Goal: Information Seeking & Learning: Learn about a topic

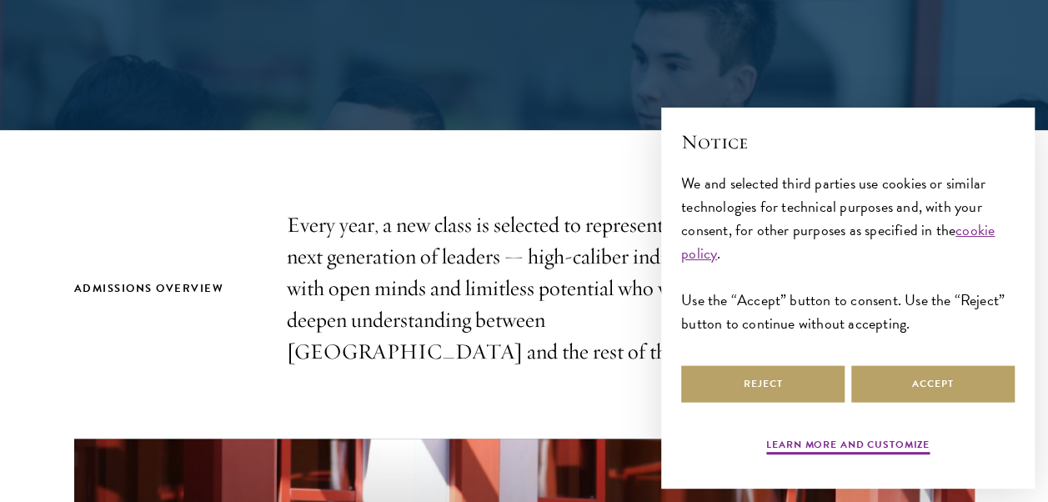
scroll to position [442, 0]
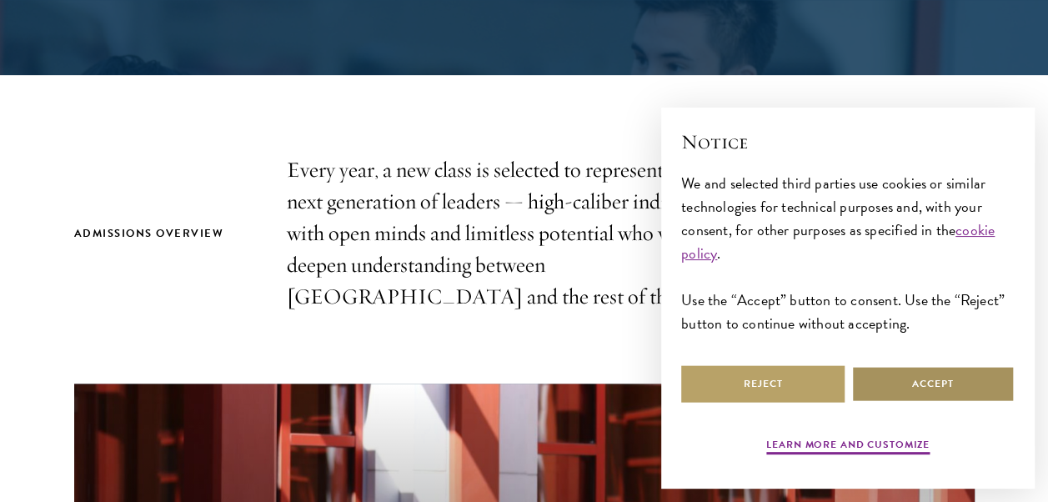
click at [909, 365] on button "Accept" at bounding box center [932, 384] width 163 height 38
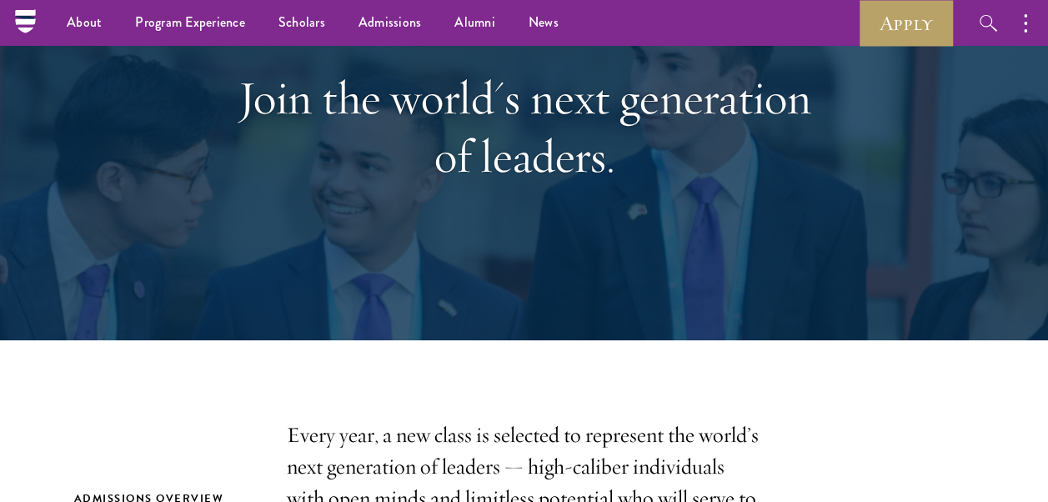
scroll to position [0, 0]
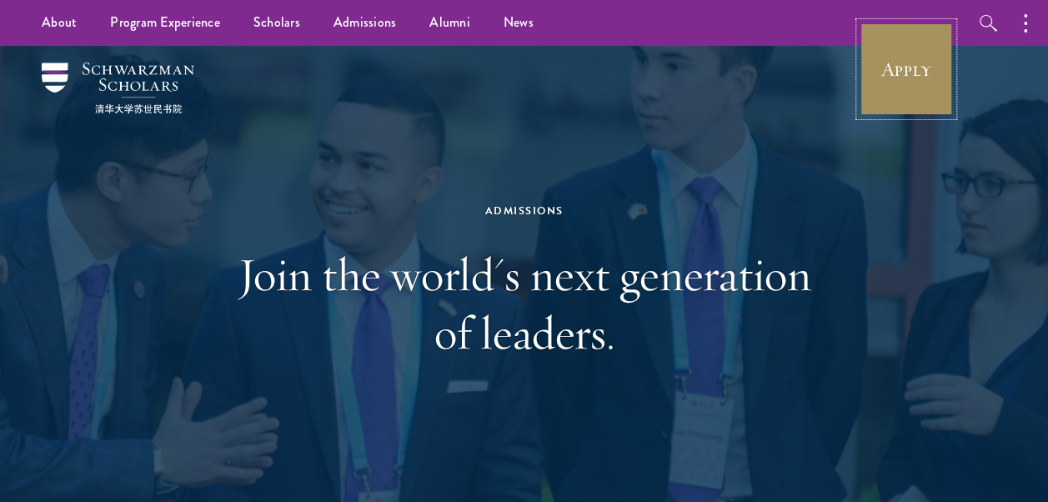
click at [936, 47] on link "Apply" at bounding box center [905, 69] width 93 height 93
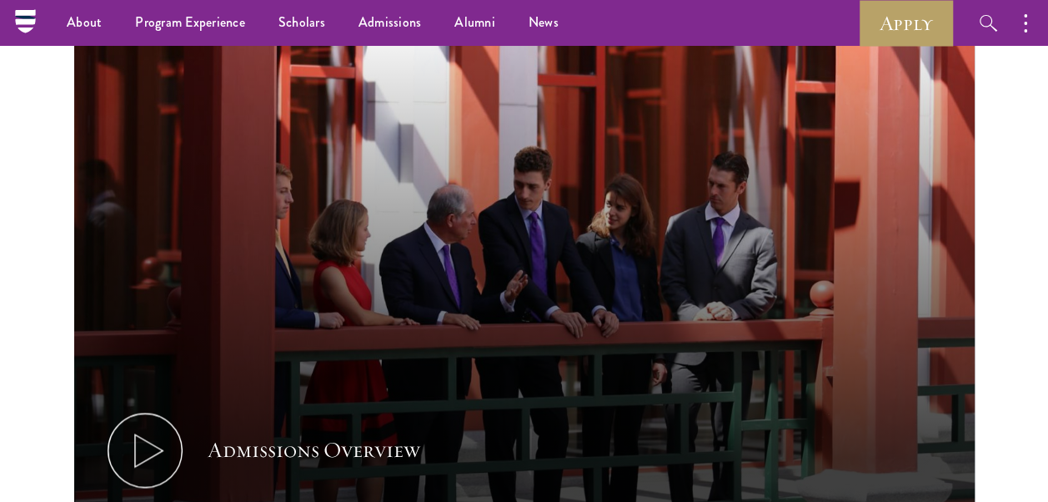
scroll to position [767, 0]
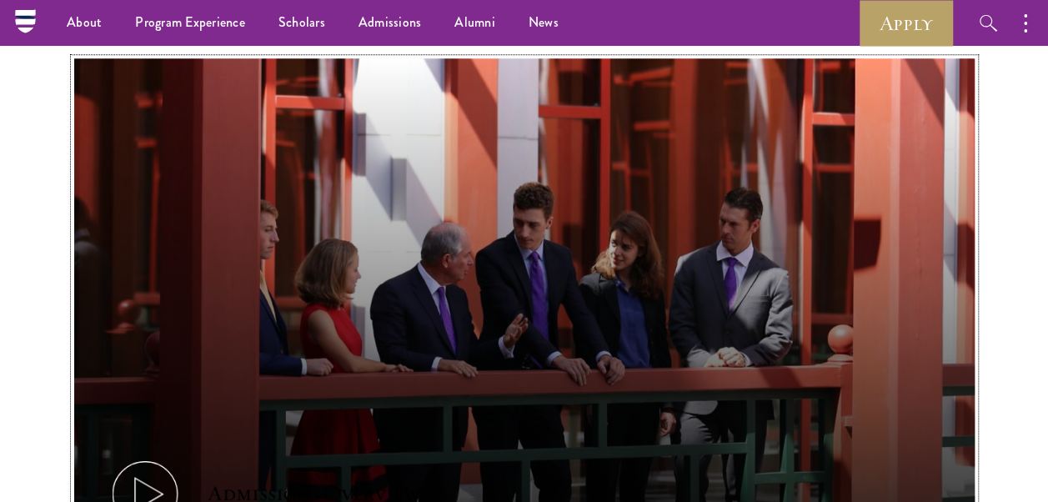
click at [156, 160] on button "Admissions Overview" at bounding box center [524, 311] width 900 height 507
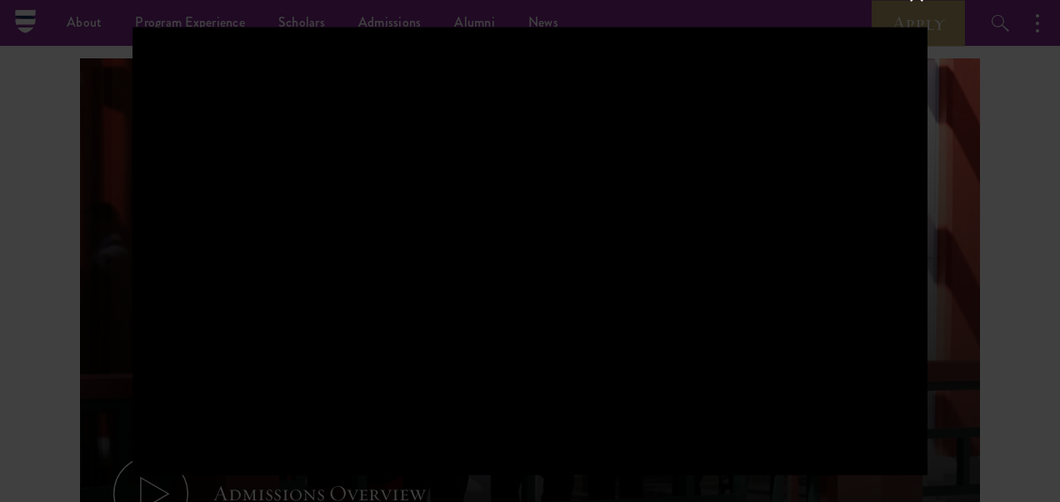
click at [18, 223] on div at bounding box center [530, 251] width 1060 height 502
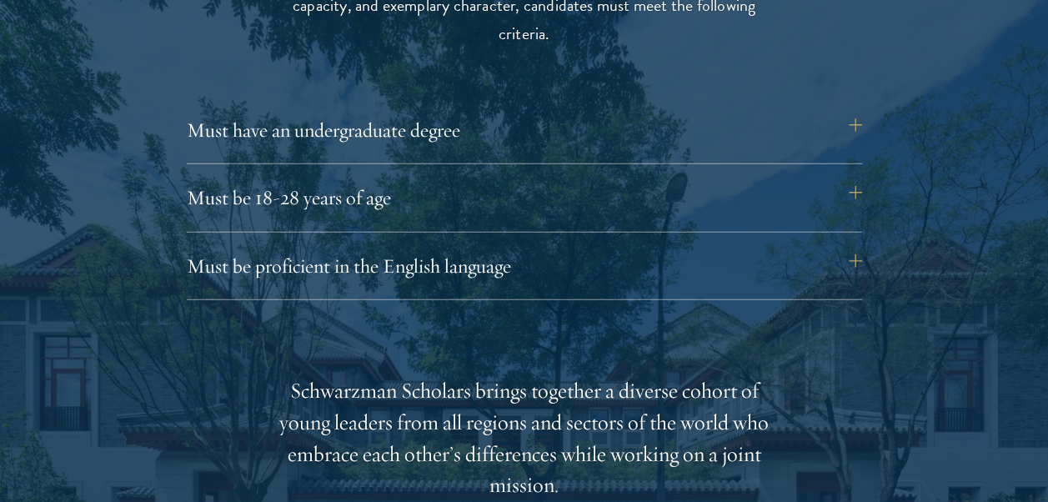
scroll to position [2337, 0]
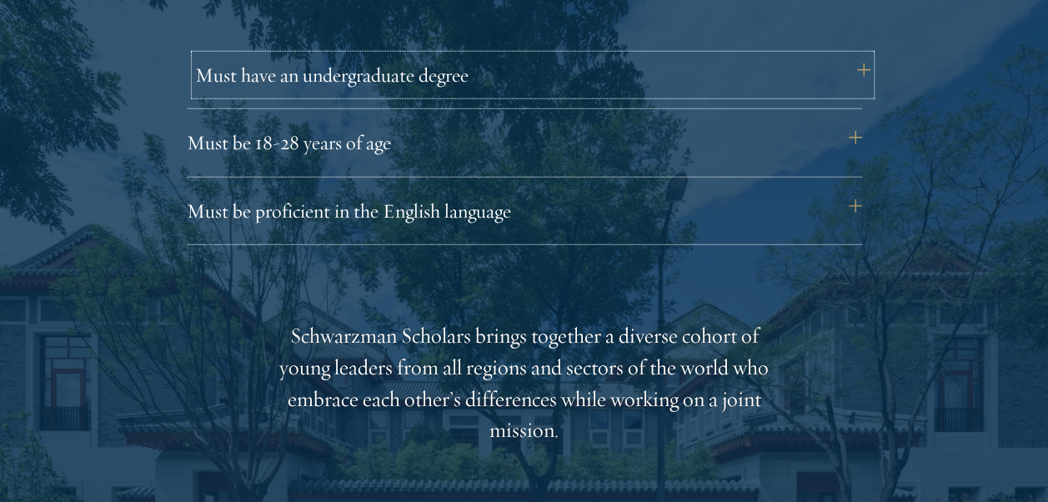
click at [860, 75] on button "Must have an undergraduate degree" at bounding box center [532, 75] width 675 height 40
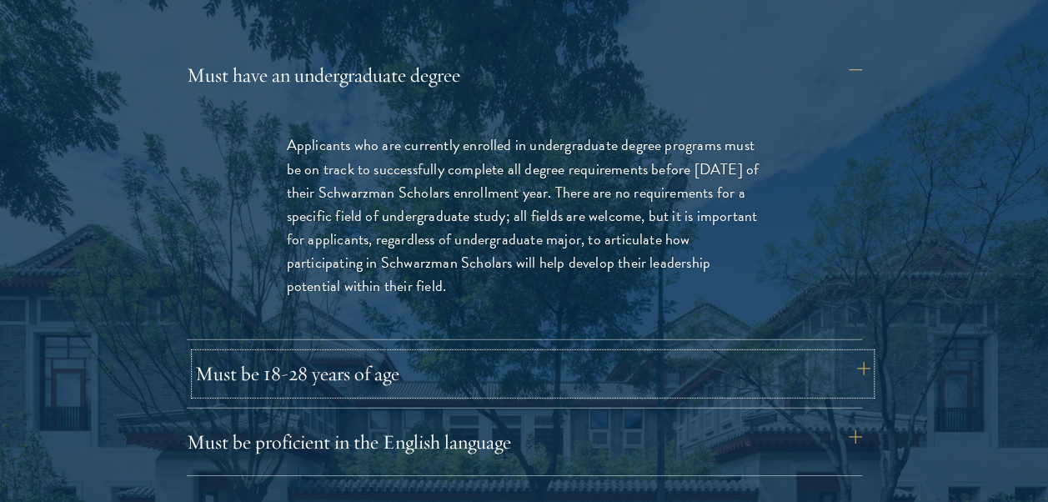
click at [841, 363] on button "Must be 18-28 years of age" at bounding box center [532, 373] width 675 height 40
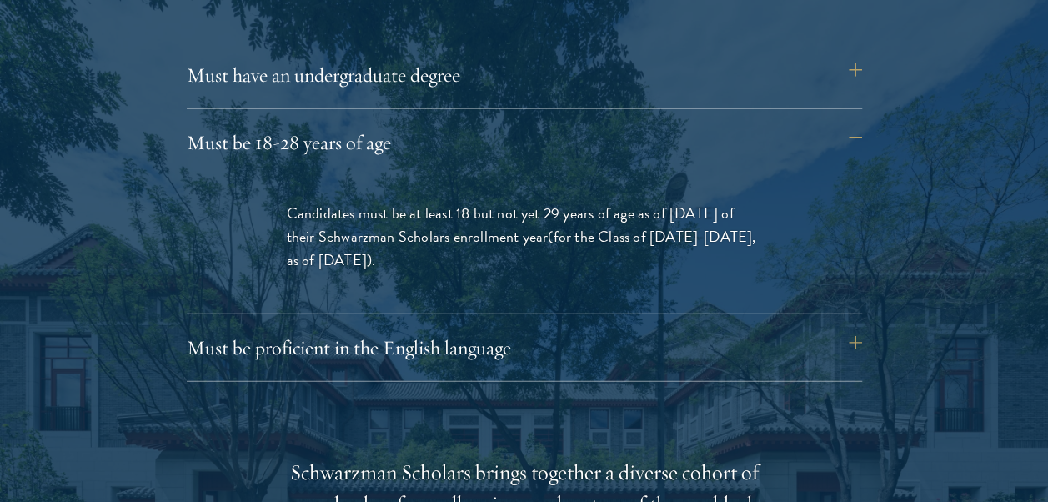
click at [862, 324] on div "Eligibility In addition to demonstrating extraordinary leadership skills, the a…" at bounding box center [524, 494] width 900 height 1335
click at [851, 348] on button "Must be proficient in the English language" at bounding box center [532, 348] width 675 height 40
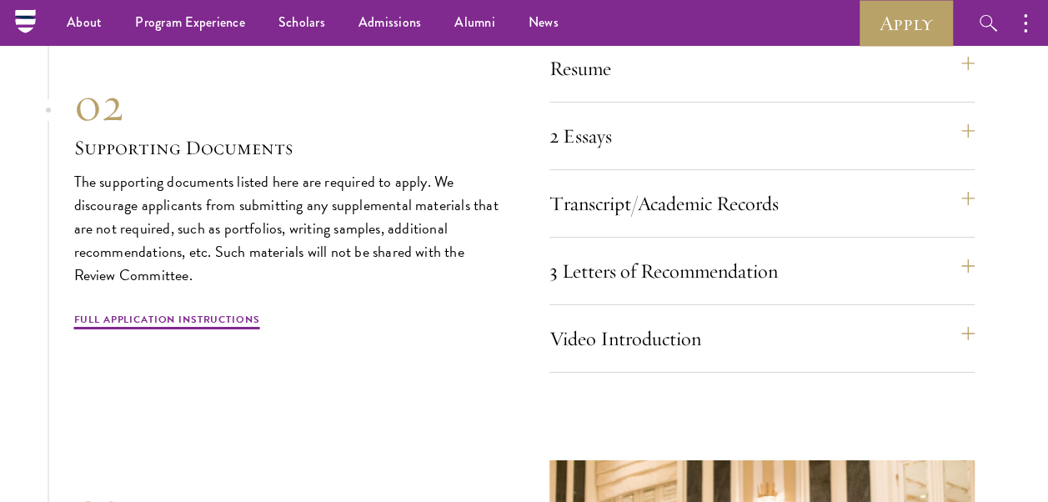
scroll to position [5872, 0]
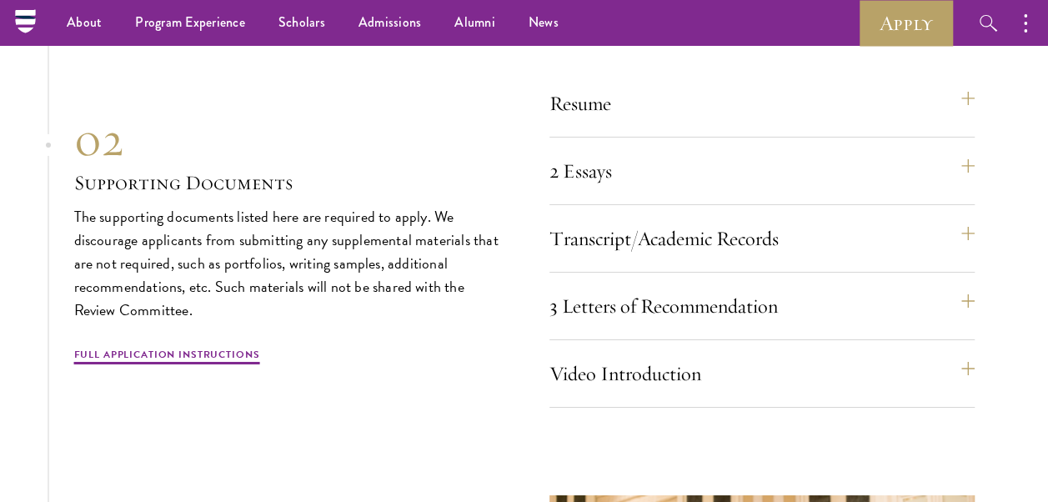
click at [978, 125] on section "01 Online Application 01 Online Application The application must be completed o…" at bounding box center [524, 280] width 1048 height 1067
click at [971, 113] on button "Resume" at bounding box center [770, 103] width 425 height 40
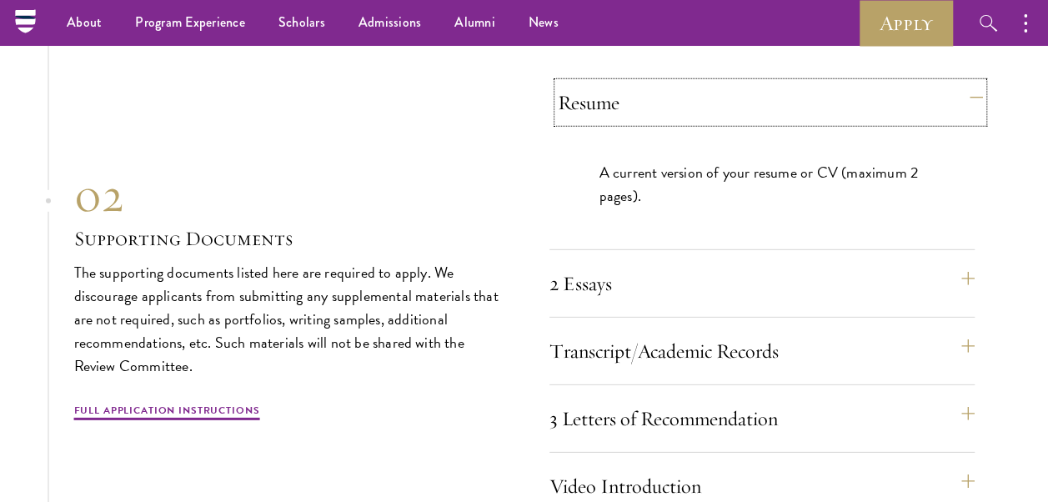
scroll to position [5462, 0]
click at [970, 299] on button "2 Essays" at bounding box center [770, 285] width 425 height 40
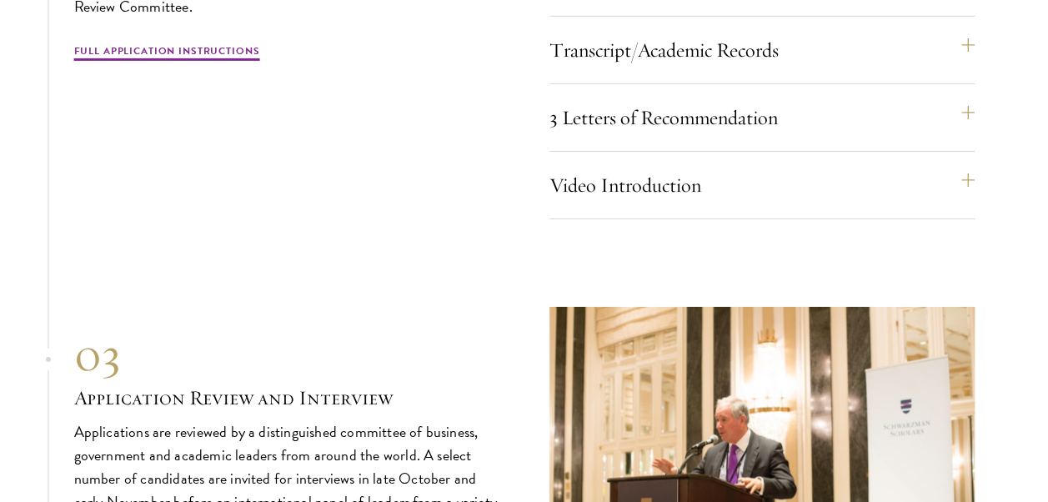
scroll to position [5894, 0]
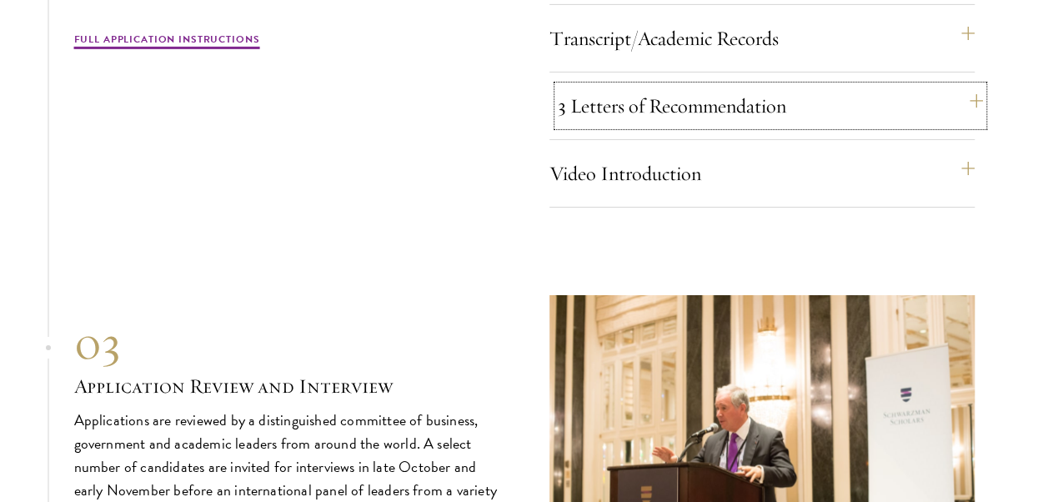
click at [967, 126] on button "3 Letters of Recommendation" at bounding box center [770, 106] width 425 height 40
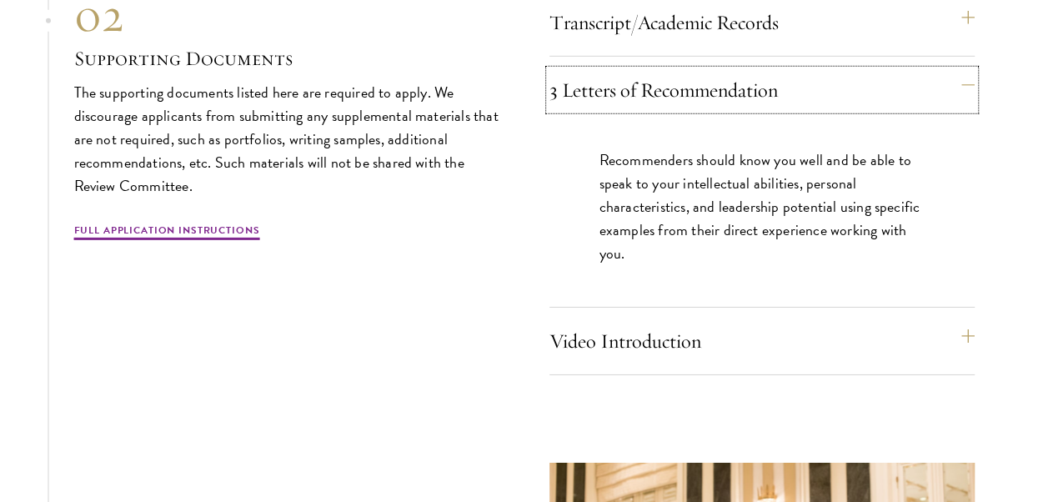
scroll to position [5691, 0]
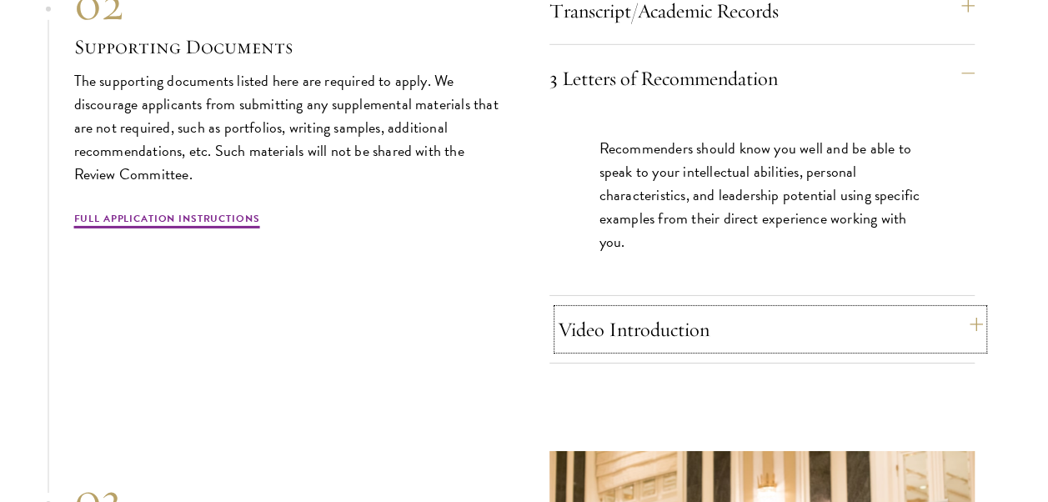
click at [970, 348] on button "Video Introduction" at bounding box center [770, 329] width 425 height 40
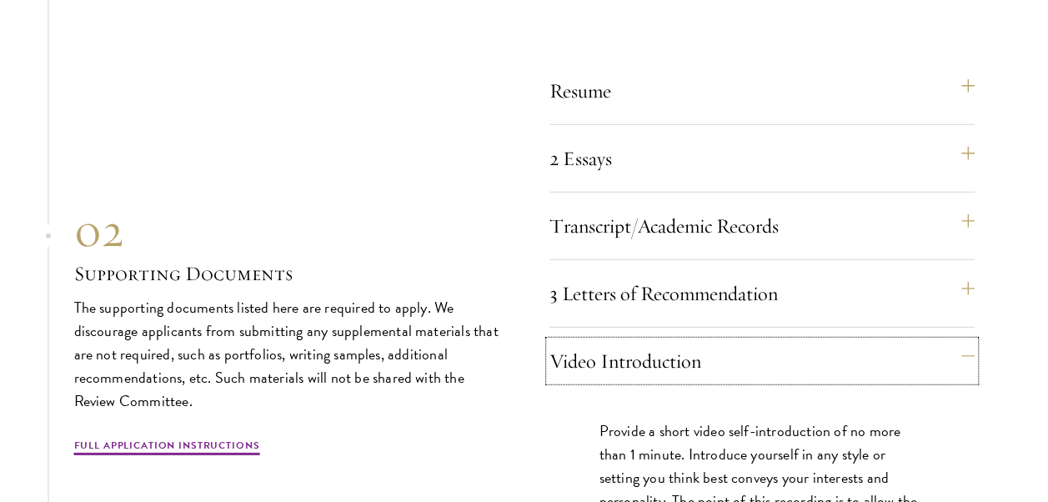
scroll to position [5521, 0]
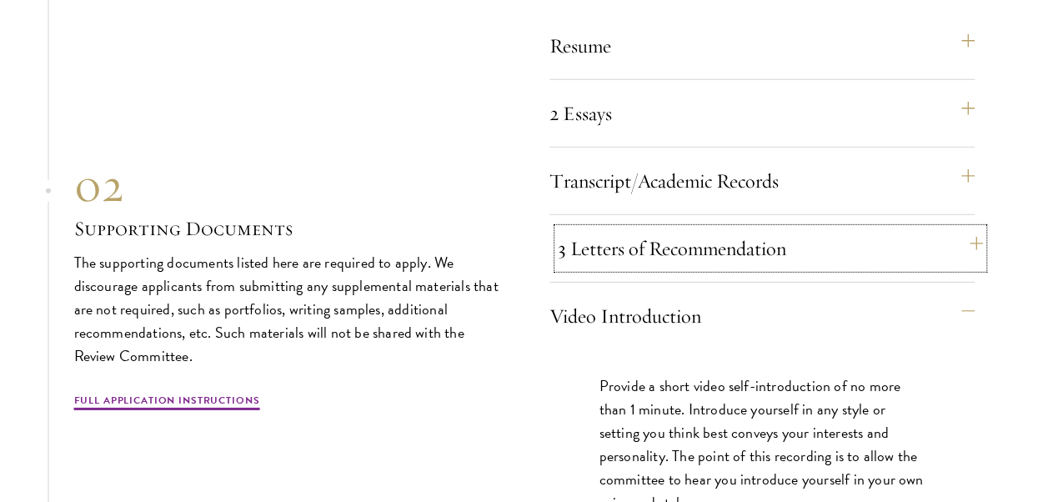
click at [933, 258] on button "3 Letters of Recommendation" at bounding box center [770, 248] width 425 height 40
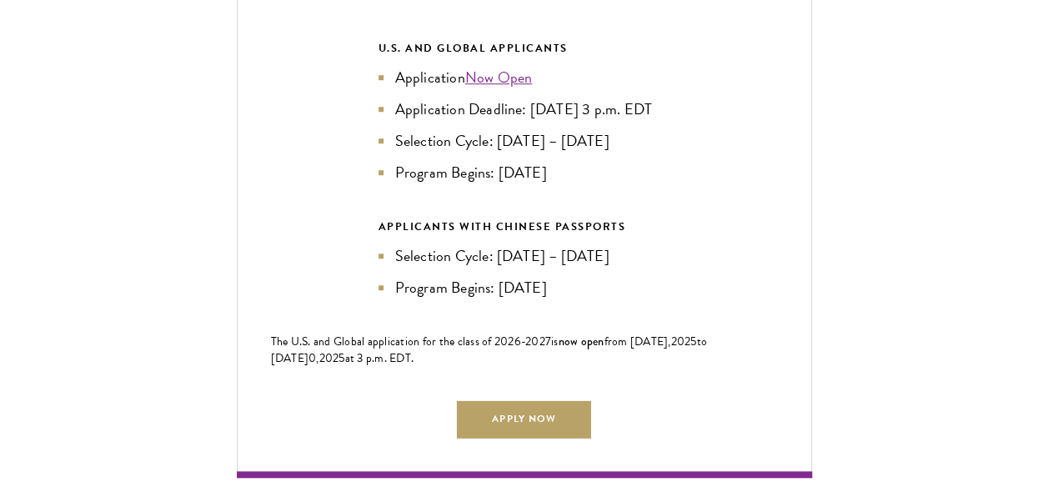
scroll to position [3772, 0]
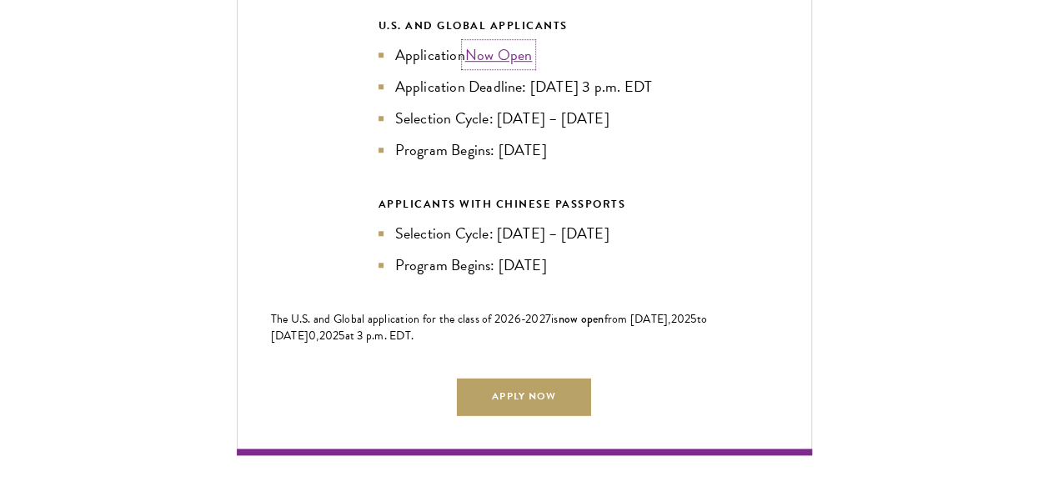
click at [481, 49] on link "Now Open" at bounding box center [499, 54] width 68 height 23
